Goal: Task Accomplishment & Management: Complete application form

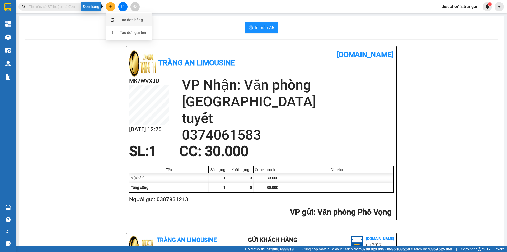
click at [121, 21] on div "Tạo đơn hàng" at bounding box center [131, 20] width 23 height 6
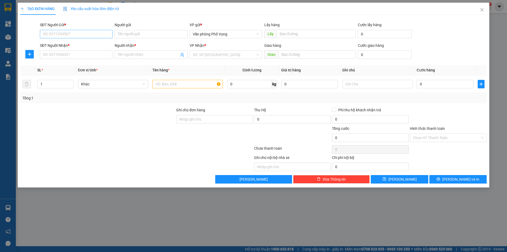
click at [71, 36] on input "SĐT Người Gửi *" at bounding box center [76, 34] width 73 height 8
type input "0335262025"
click at [66, 54] on input "SĐT Người Nhận *" at bounding box center [76, 54] width 73 height 8
click at [59, 66] on div "0976880123 - mạnh" at bounding box center [76, 65] width 66 height 6
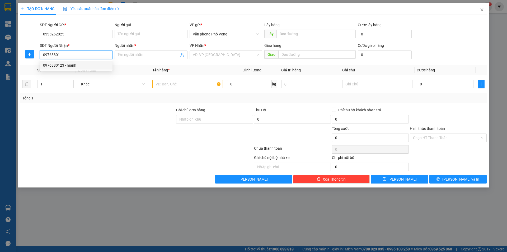
type input "0976880123"
type input "mạnh"
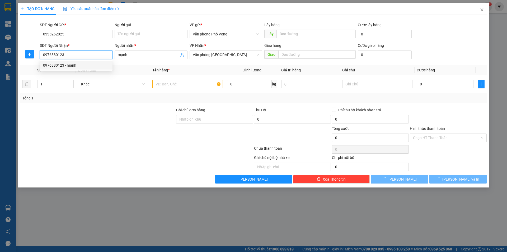
type input "30.000"
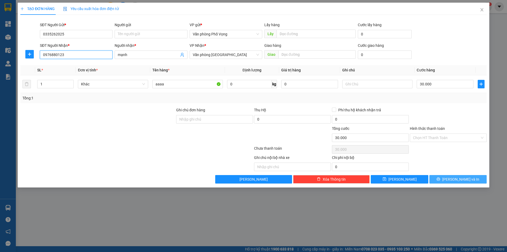
type input "0976880123"
click at [462, 181] on span "[PERSON_NAME] và In" at bounding box center [460, 179] width 37 height 6
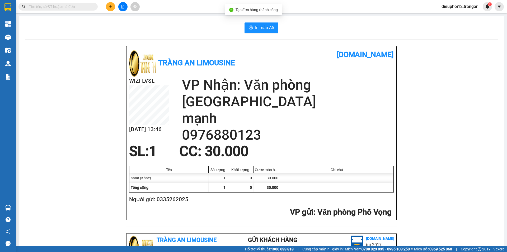
scroll to position [154, 0]
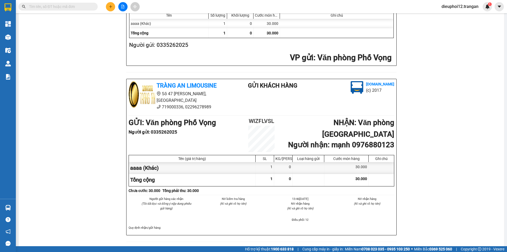
click at [113, 7] on button at bounding box center [110, 6] width 9 height 9
click at [119, 17] on div "Tạo đơn hàng" at bounding box center [129, 20] width 40 height 10
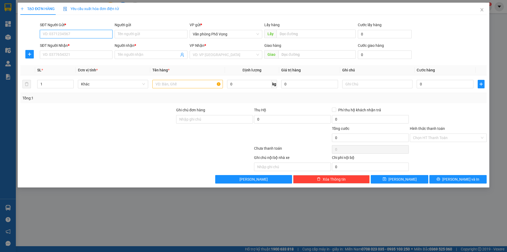
click at [60, 36] on input "SĐT Người Gửi *" at bounding box center [76, 34] width 73 height 8
click at [59, 43] on div "0942470661" at bounding box center [76, 45] width 66 height 6
type input "0942470661"
type input "0914435100"
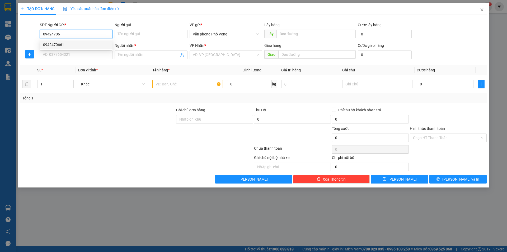
type input "khang"
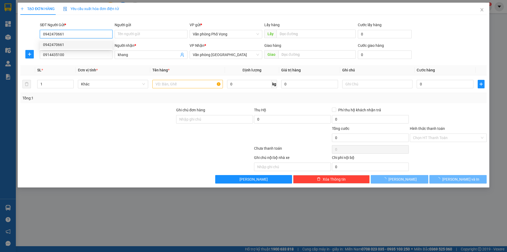
type input "40.000"
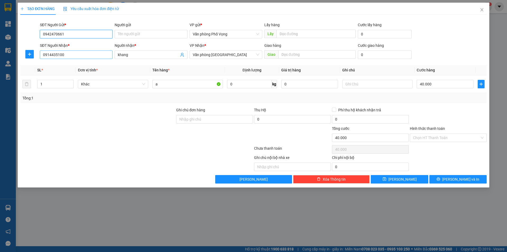
type input "0942470661"
click at [83, 56] on input "0914435100" at bounding box center [76, 54] width 73 height 8
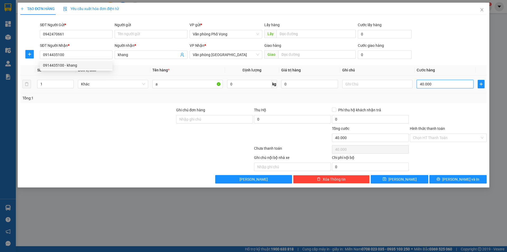
click at [441, 86] on input "40.000" at bounding box center [445, 84] width 57 height 8
type input "3"
type input "30"
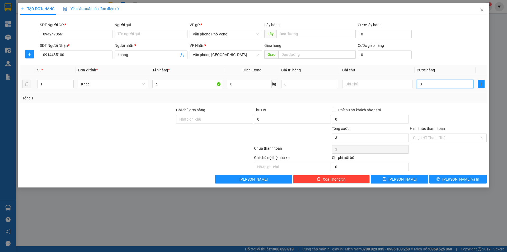
type input "30"
type input "300"
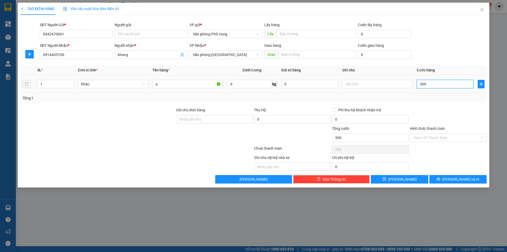
type input "3.000"
type input "30.000"
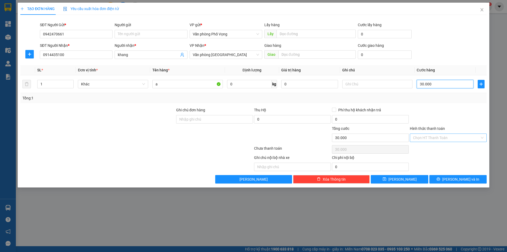
type input "30.000"
click at [435, 135] on input "Hình thức thanh toán" at bounding box center [446, 138] width 67 height 8
drag, startPoint x: 435, startPoint y: 135, endPoint x: 426, endPoint y: 143, distance: 11.6
click at [435, 135] on input "Hình thức thanh toán" at bounding box center [446, 138] width 67 height 8
click at [424, 145] on div "Tại văn phòng" at bounding box center [448, 148] width 77 height 8
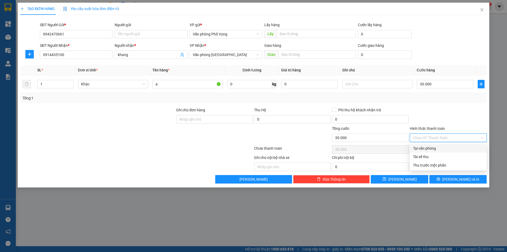
type input "0"
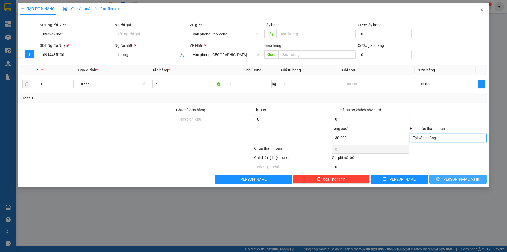
click at [467, 180] on span "[PERSON_NAME] và In" at bounding box center [460, 179] width 37 height 6
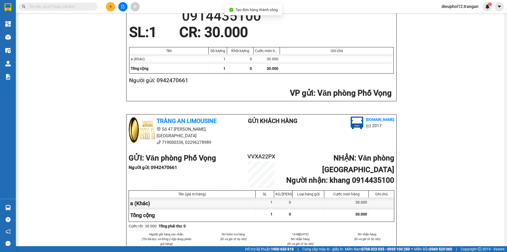
scroll to position [154, 0]
